Goal: Book appointment/travel/reservation

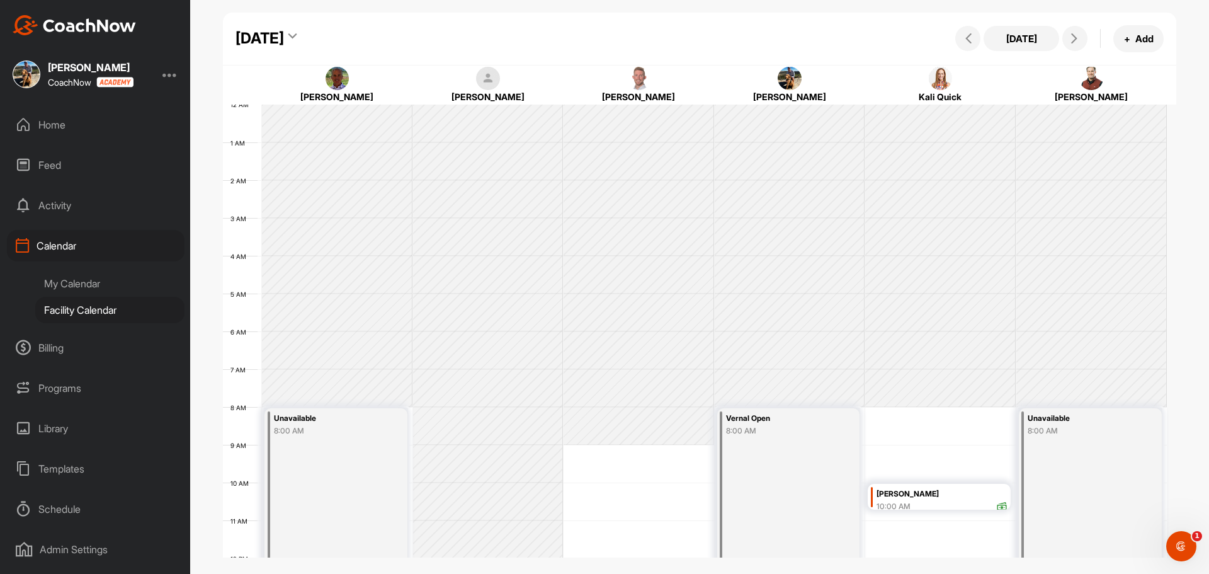
scroll to position [218, 0]
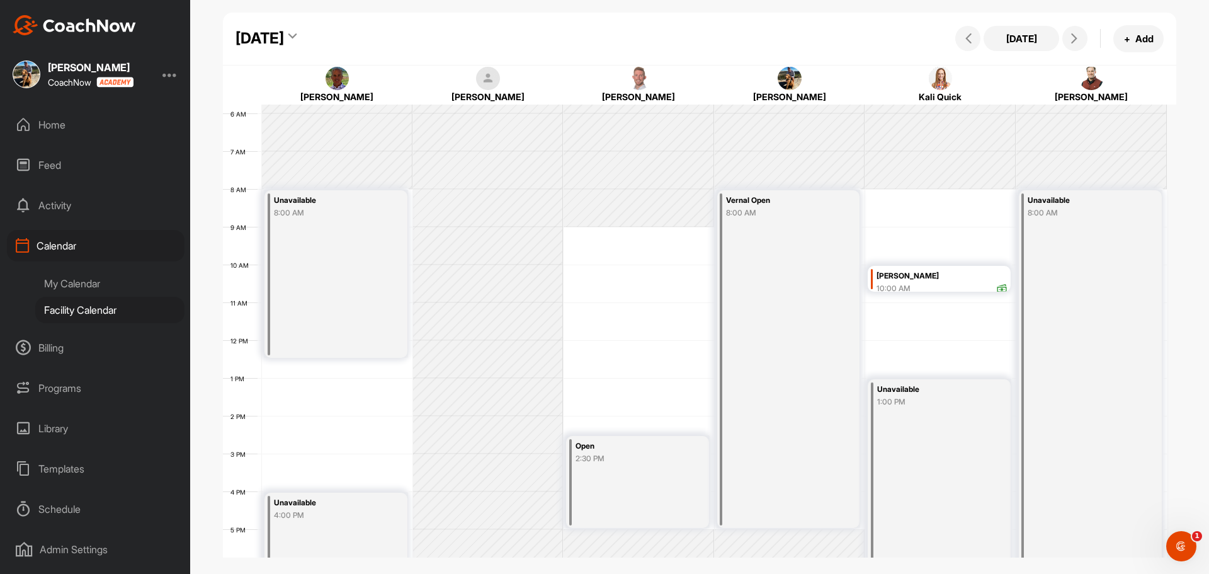
click at [297, 37] on div "[DATE]" at bounding box center [267, 38] width 62 height 23
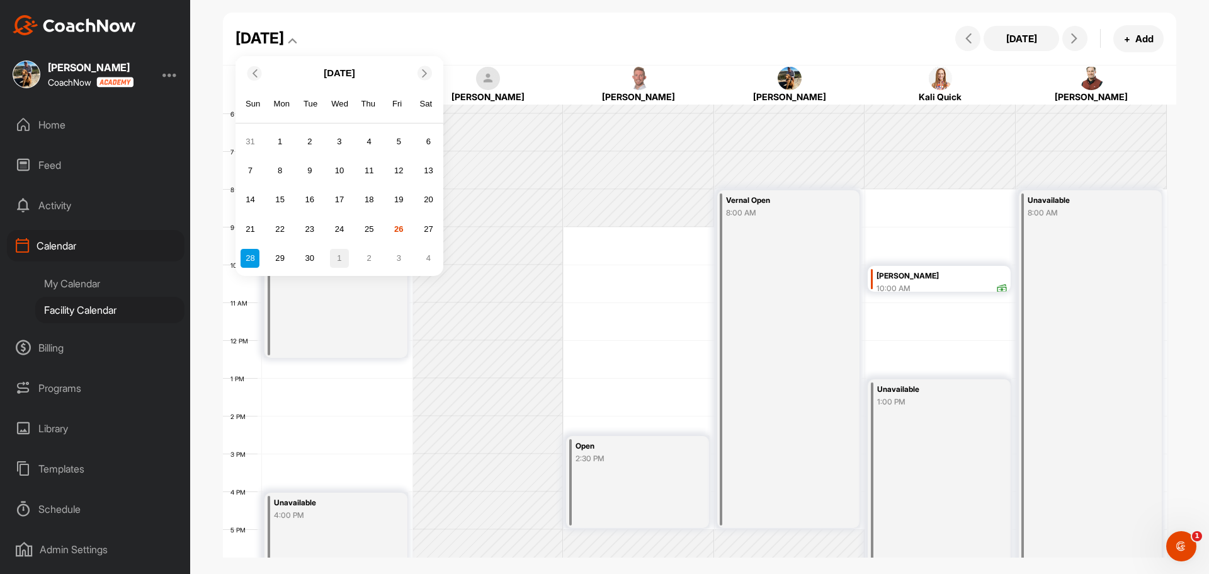
click at [346, 258] on div "1" at bounding box center [339, 258] width 19 height 19
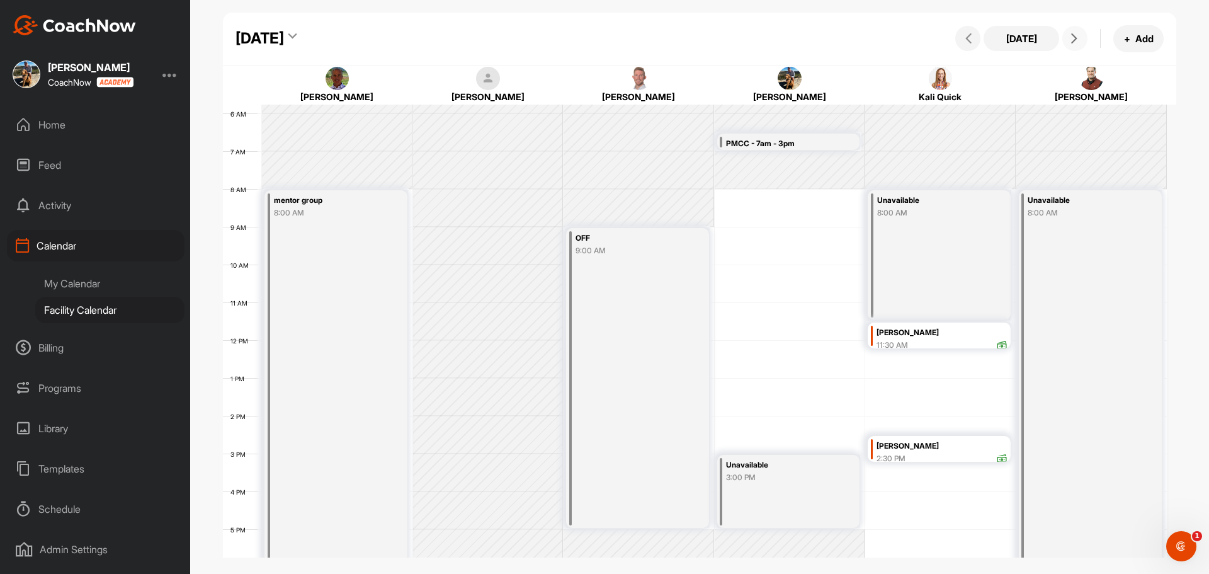
click at [1071, 35] on icon at bounding box center [1075, 38] width 10 height 10
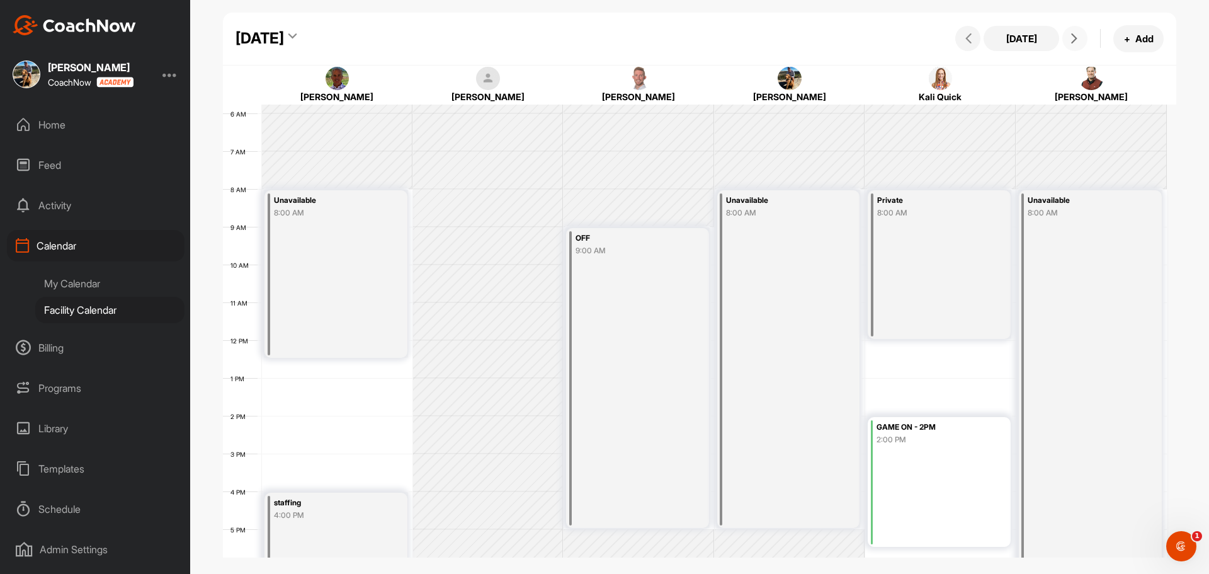
click at [1071, 35] on icon at bounding box center [1075, 38] width 10 height 10
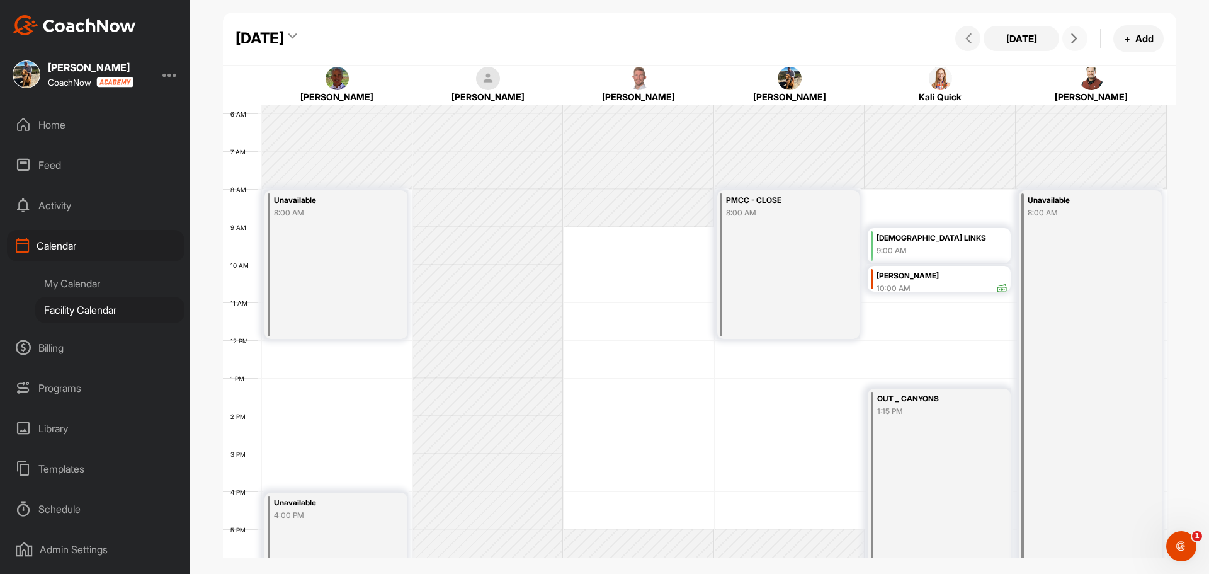
click at [1071, 35] on icon at bounding box center [1075, 38] width 10 height 10
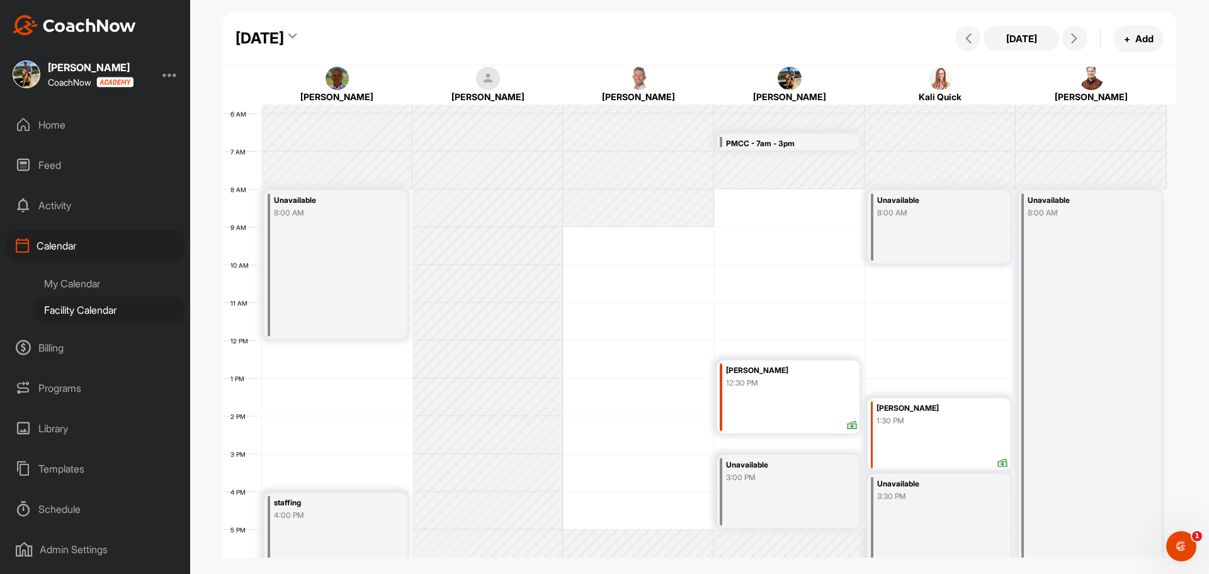
click at [284, 34] on div "[DATE]" at bounding box center [260, 38] width 48 height 23
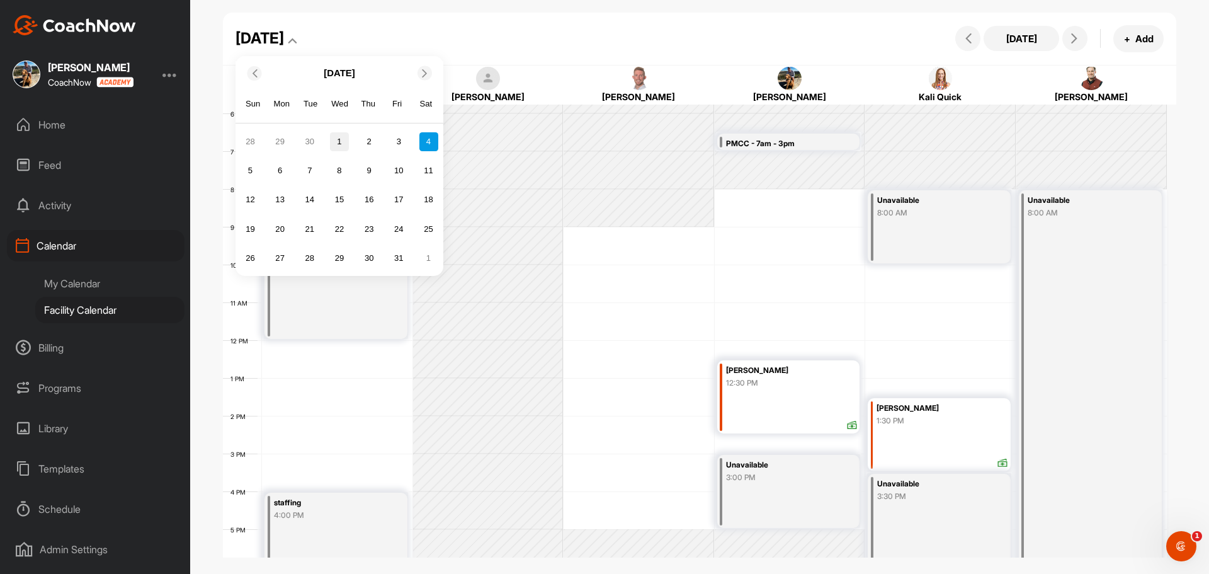
click at [345, 142] on div "1" at bounding box center [339, 141] width 19 height 19
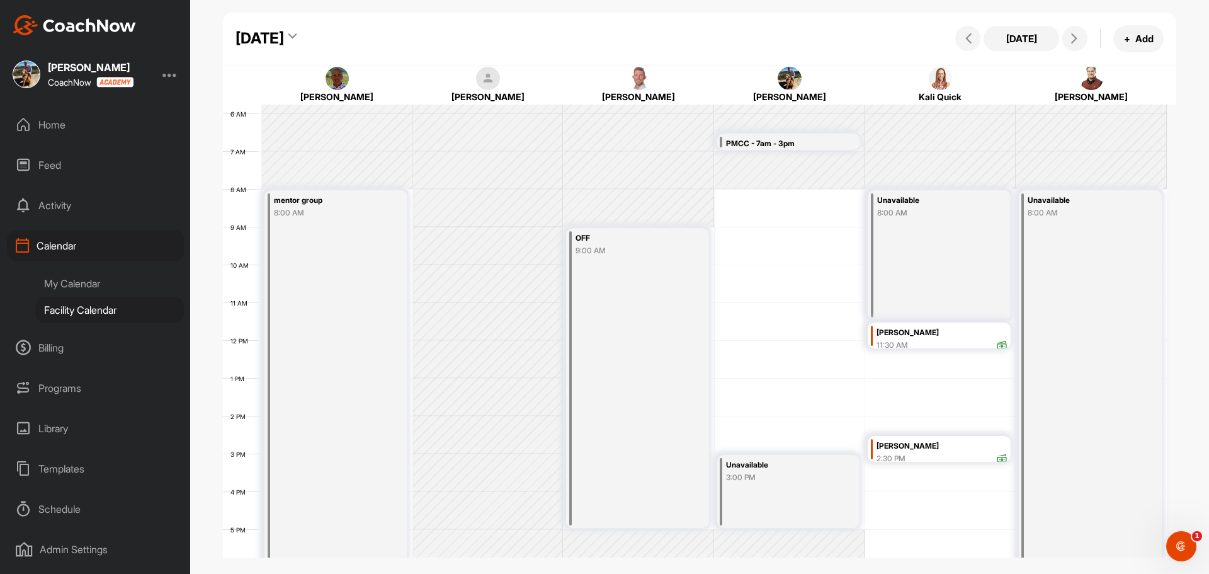
click at [772, 197] on div "12 AM 1 AM 2 AM 3 AM 4 AM 5 AM 6 AM 7 AM 8 AM 9 AM 10 AM 11 AM 12 PM 1 PM 2 PM …" at bounding box center [695, 340] width 944 height 907
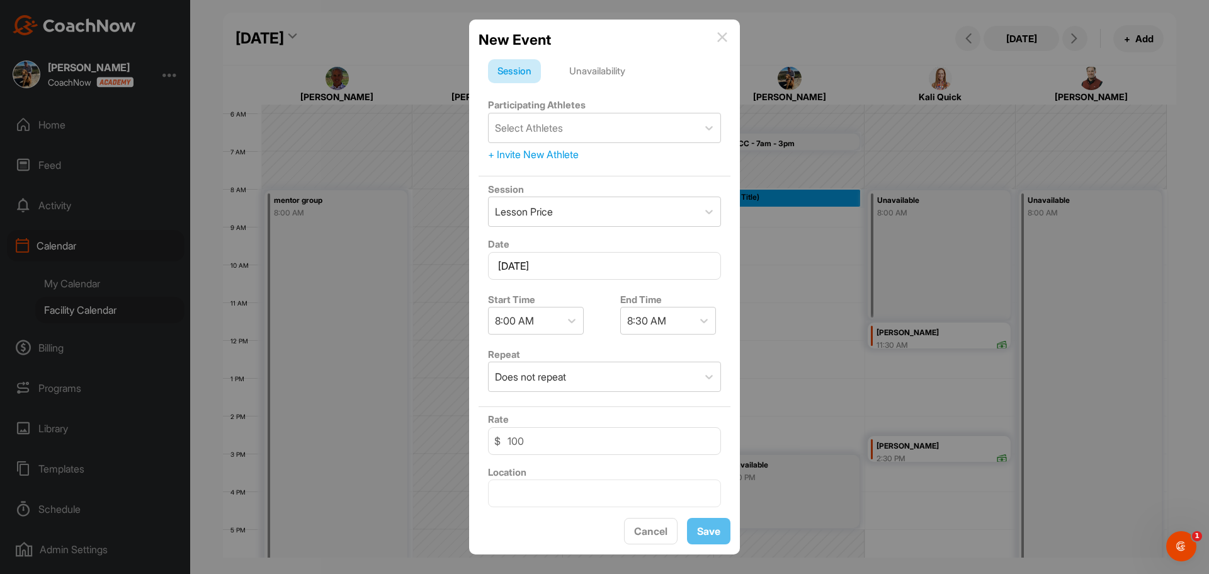
click at [585, 66] on div "Unavailability" at bounding box center [597, 71] width 75 height 24
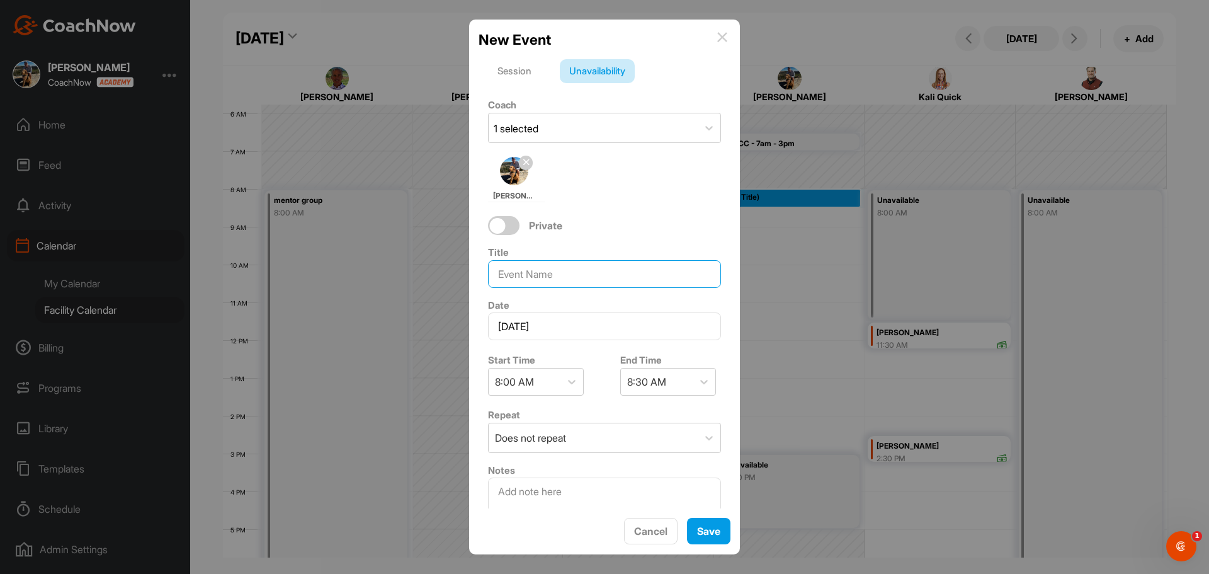
click at [555, 273] on input at bounding box center [604, 274] width 233 height 28
type input "SHOP"
click at [705, 383] on div at bounding box center [704, 381] width 23 height 23
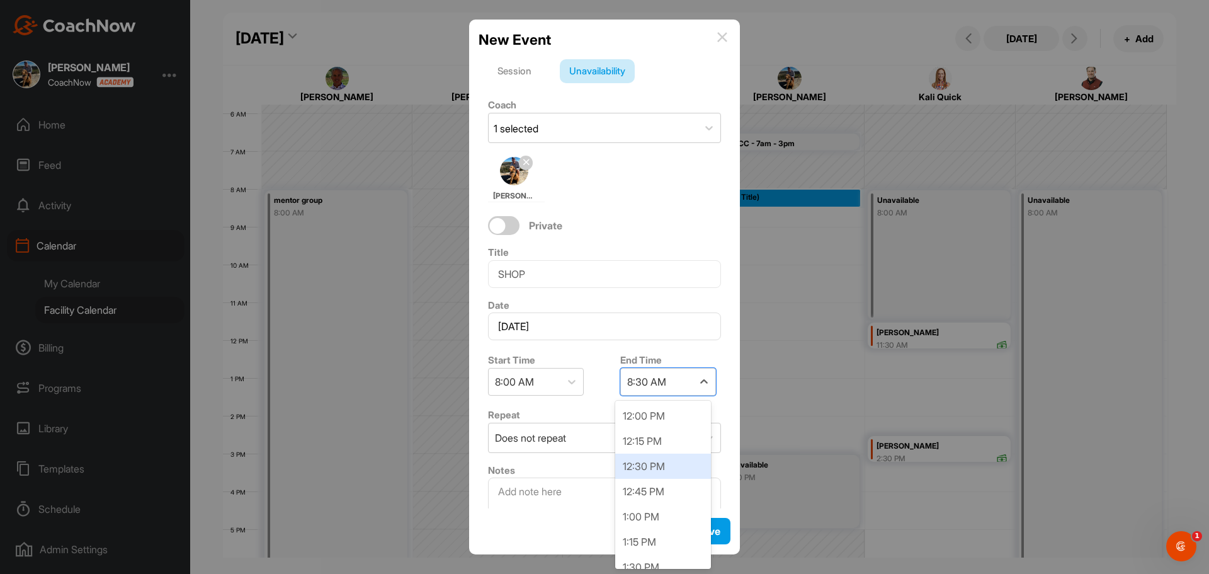
scroll to position [630, 0]
click at [660, 470] on div "3:00 PM" at bounding box center [663, 465] width 96 height 25
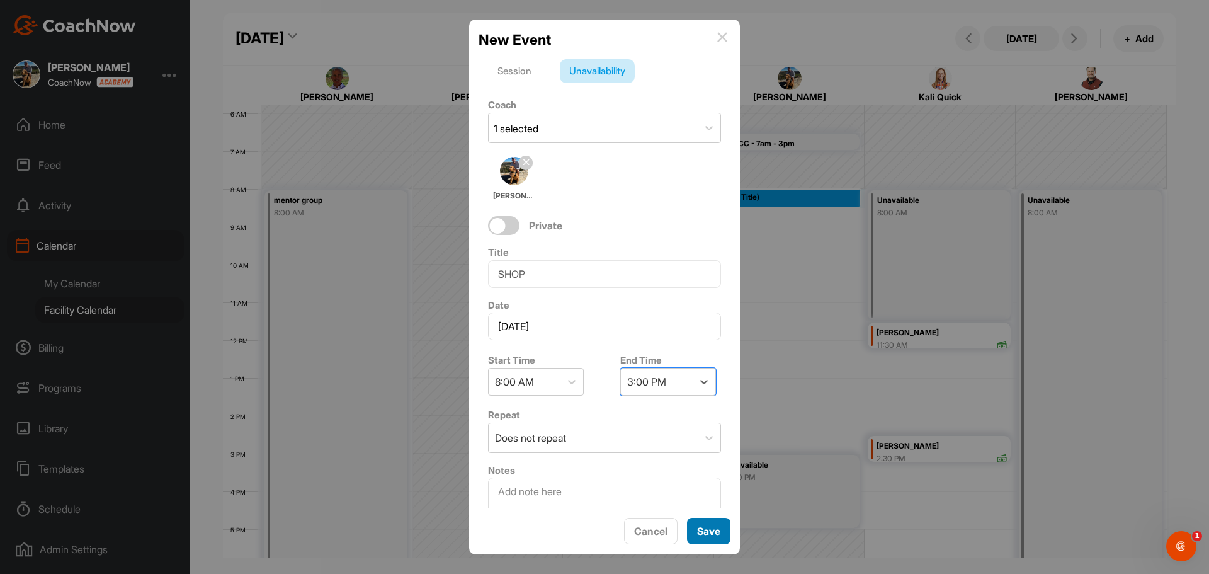
click at [707, 535] on span "Save" at bounding box center [708, 531] width 23 height 13
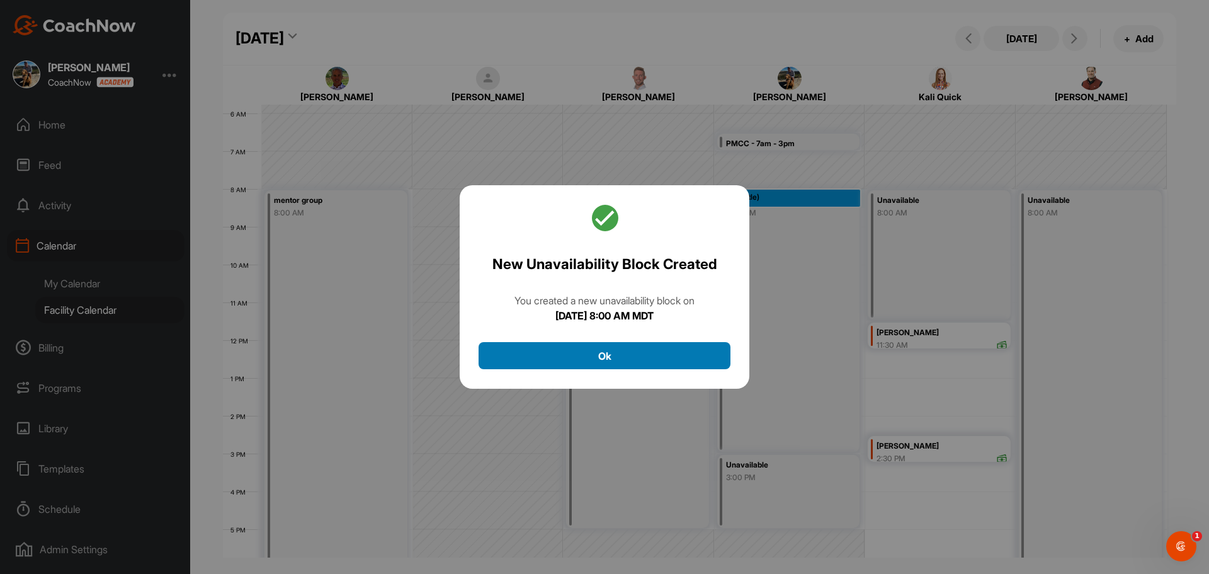
click at [651, 362] on button "Ok" at bounding box center [605, 355] width 252 height 27
